Goal: Task Accomplishment & Management: Use online tool/utility

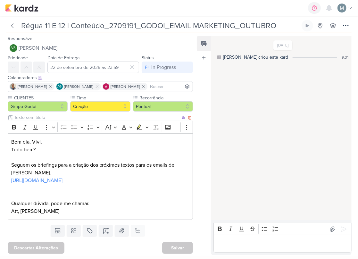
scroll to position [8, 0]
click at [9, 24] on icon at bounding box center [12, 25] width 6 height 6
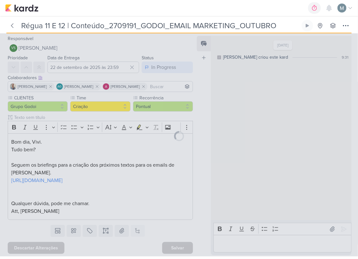
type input "2709191_GODOI_EMAIL MARKETING_OUTUBRO"
type input "30 de setembro de 2025 às 17:00"
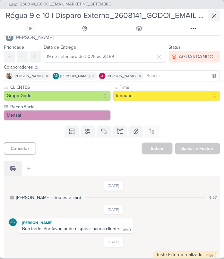
scroll to position [12, 0]
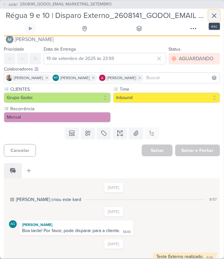
click at [214, 12] on icon at bounding box center [215, 16] width 8 height 8
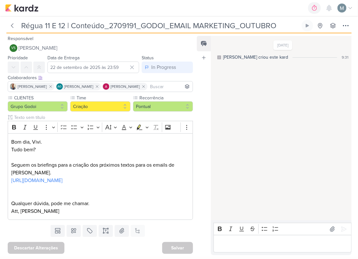
scroll to position [8, 0]
